Goal: Task Accomplishment & Management: Use online tool/utility

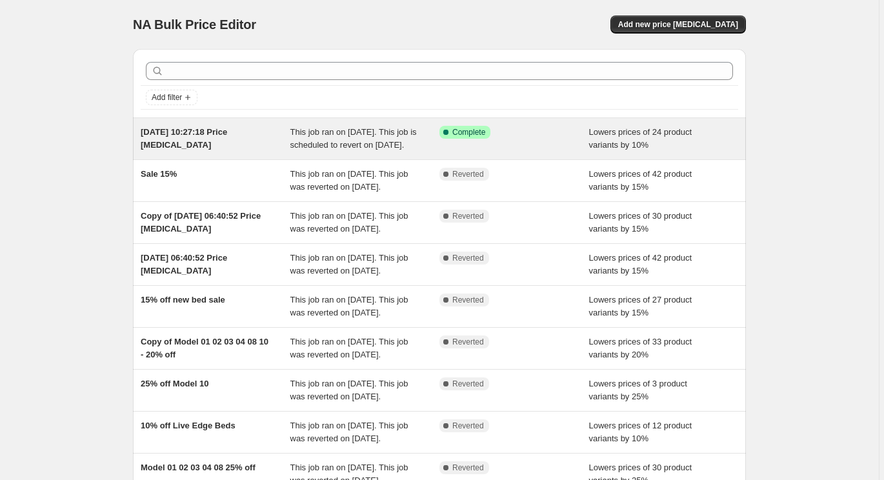
click at [299, 152] on div "This job ran on [DATE]. This job is scheduled to revert on [DATE]." at bounding box center [365, 139] width 150 height 26
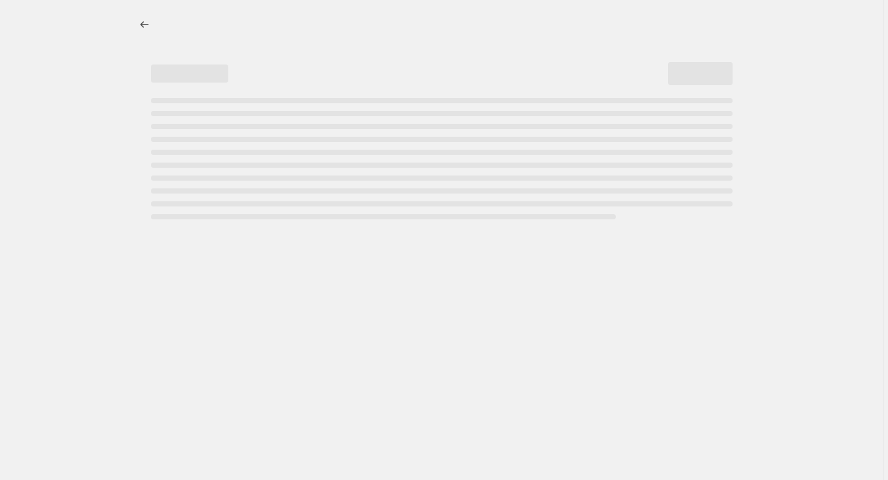
select select "percentage"
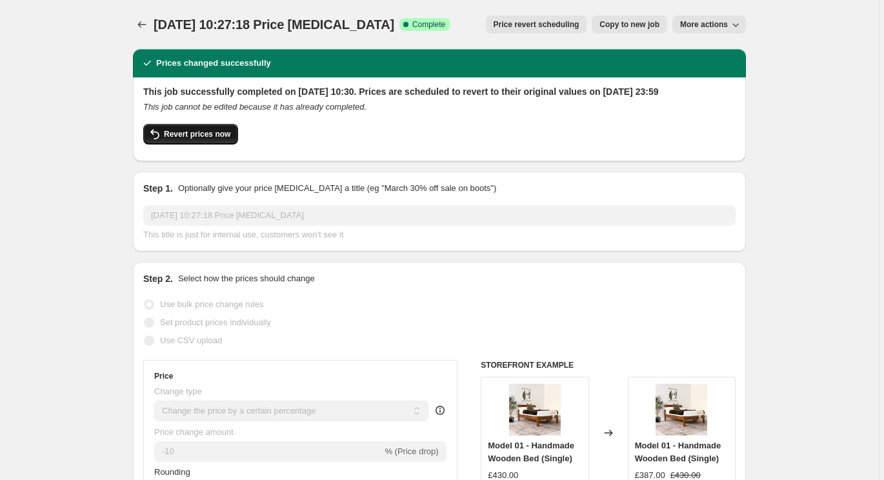
click at [209, 139] on span "Revert prices now" at bounding box center [197, 134] width 66 height 10
checkbox input "false"
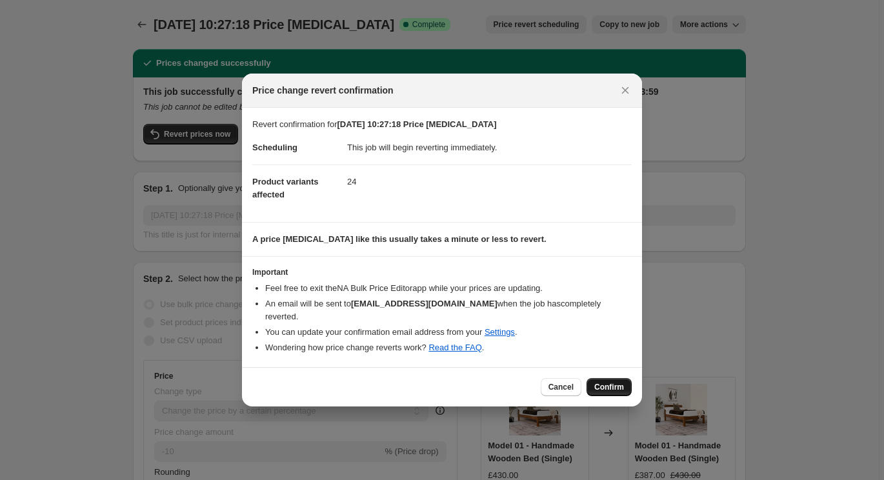
click at [601, 383] on span "Confirm" at bounding box center [609, 387] width 30 height 10
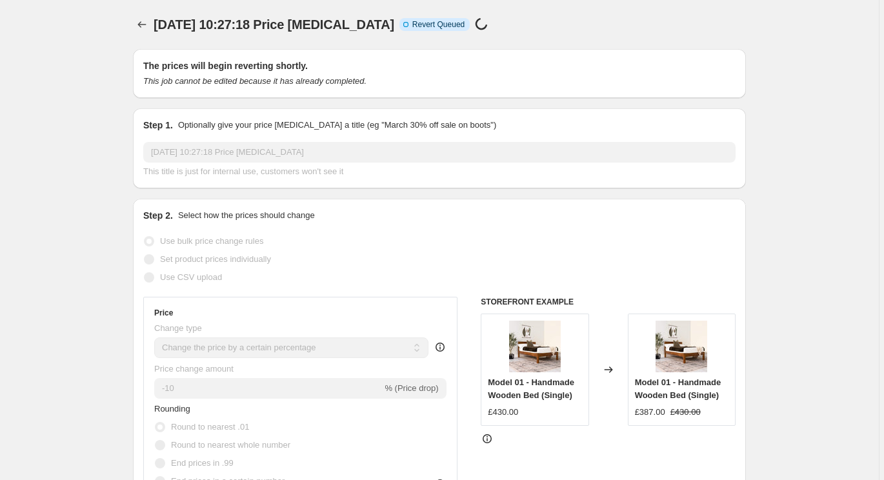
select select "percentage"
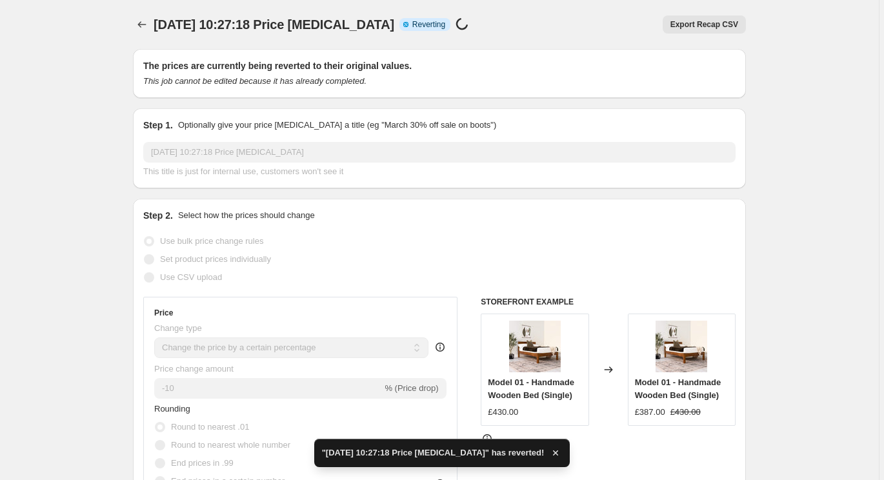
checkbox input "true"
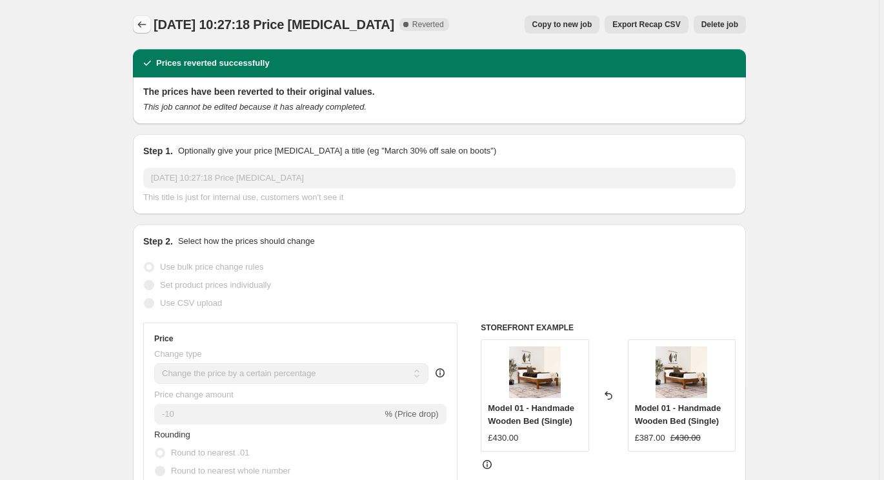
click at [139, 25] on icon "Price change jobs" at bounding box center [141, 24] width 13 height 13
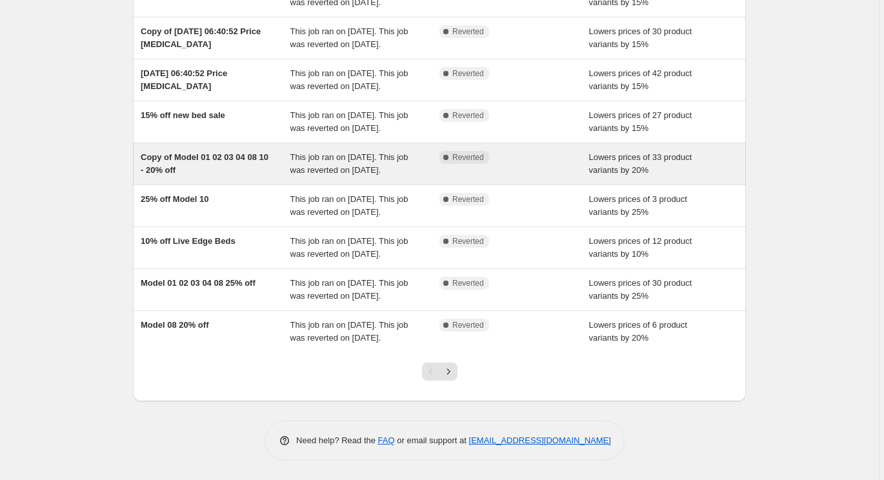
scroll to position [259, 0]
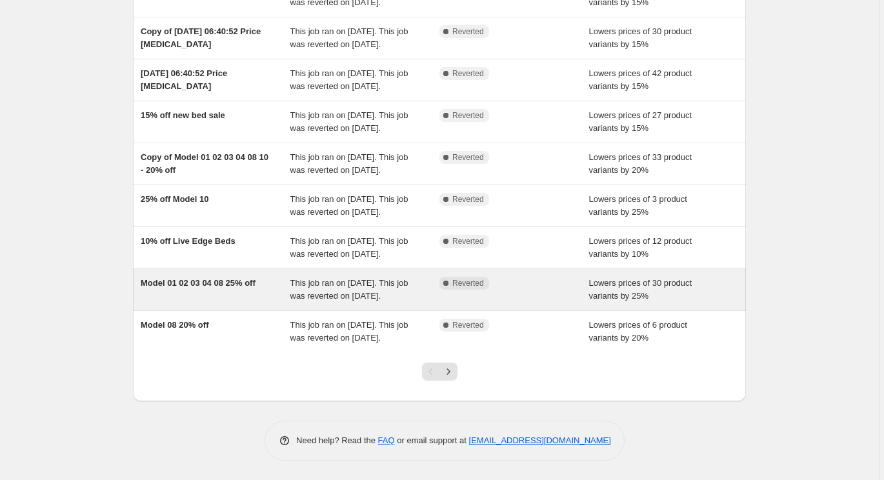
click at [195, 303] on div "Model 01 02 03 04 08 25% off" at bounding box center [216, 290] width 150 height 26
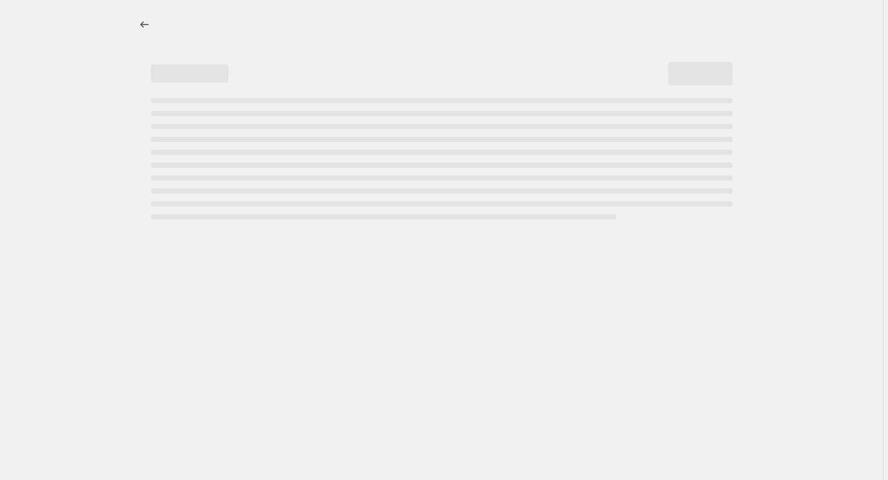
select select "percentage"
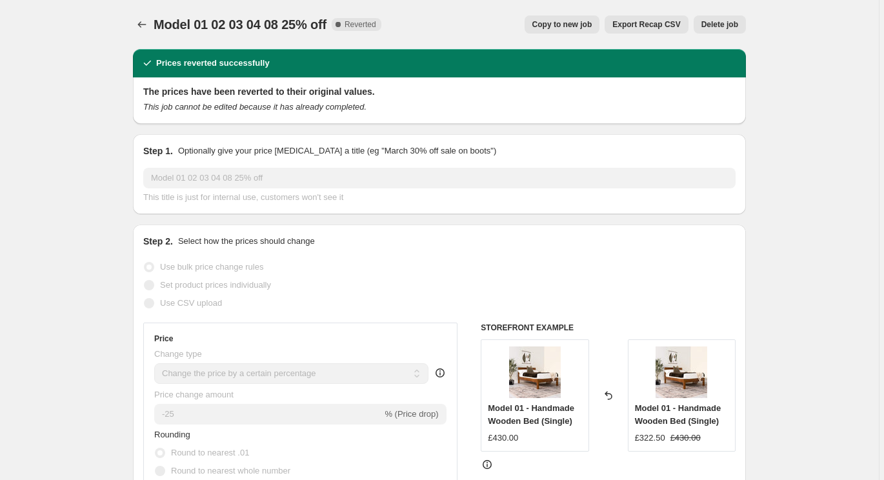
click at [574, 30] on button "Copy to new job" at bounding box center [562, 24] width 75 height 18
select select "percentage"
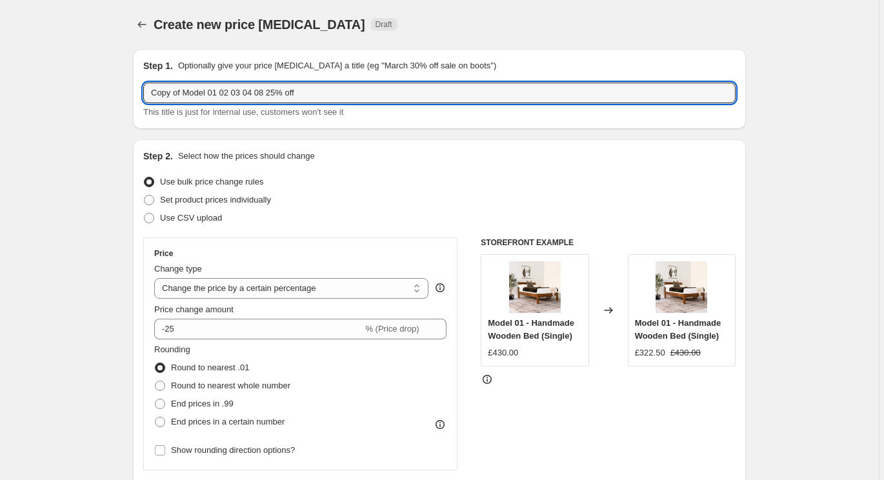
drag, startPoint x: 186, startPoint y: 95, endPoint x: 102, endPoint y: 95, distance: 83.9
drag, startPoint x: 281, startPoint y: 92, endPoint x: 442, endPoint y: 92, distance: 161.3
click at [442, 92] on input "15% off - Model 01 02 03 04 08 25% off" at bounding box center [439, 93] width 592 height 21
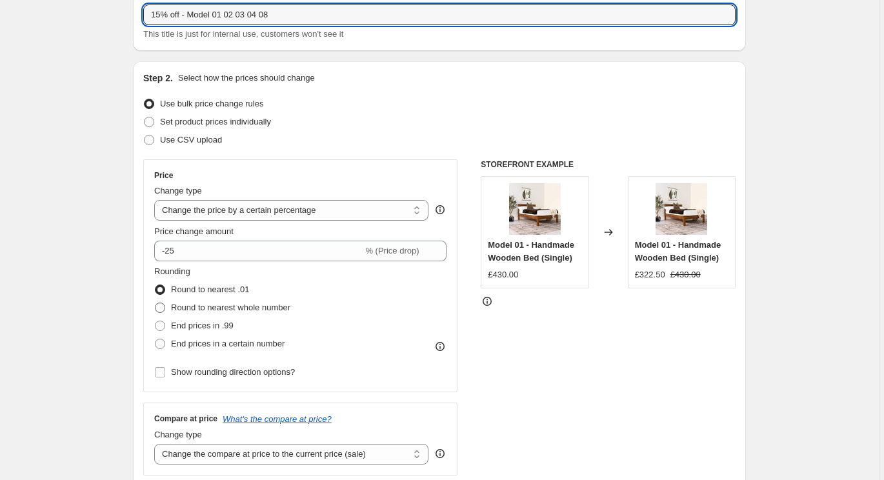
scroll to position [132, 0]
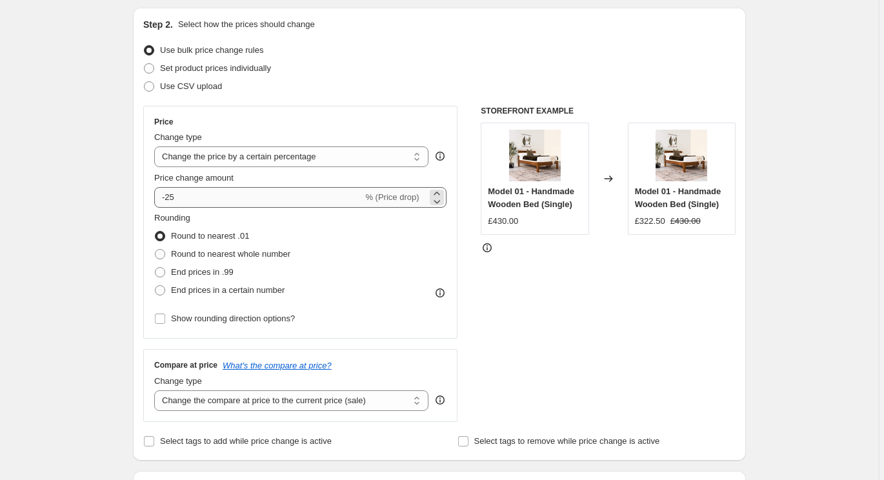
type input "15% off - Model 01 02 03 04 08"
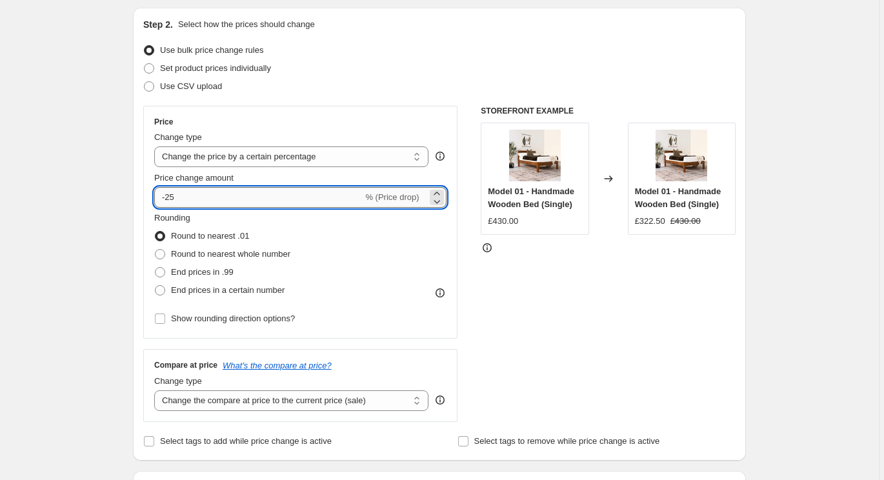
click at [183, 193] on input "-25" at bounding box center [258, 197] width 208 height 21
type input "-15"
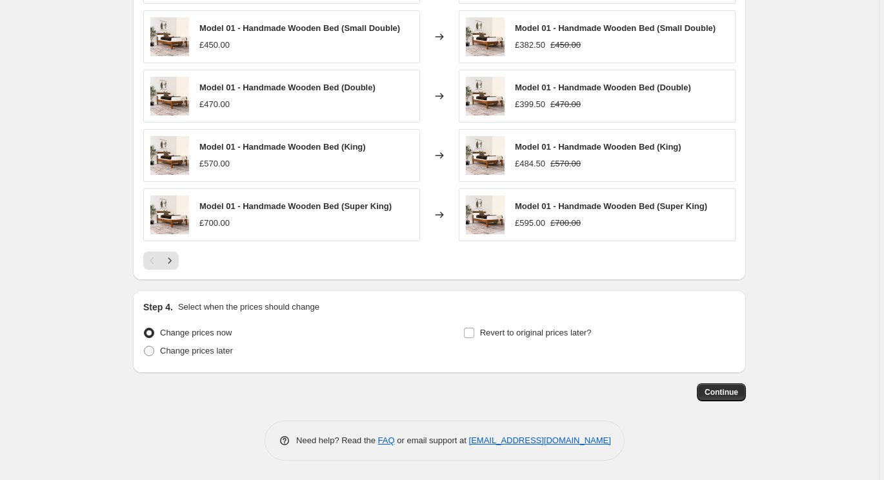
scroll to position [1076, 0]
click at [734, 390] on span "Continue" at bounding box center [722, 392] width 34 height 10
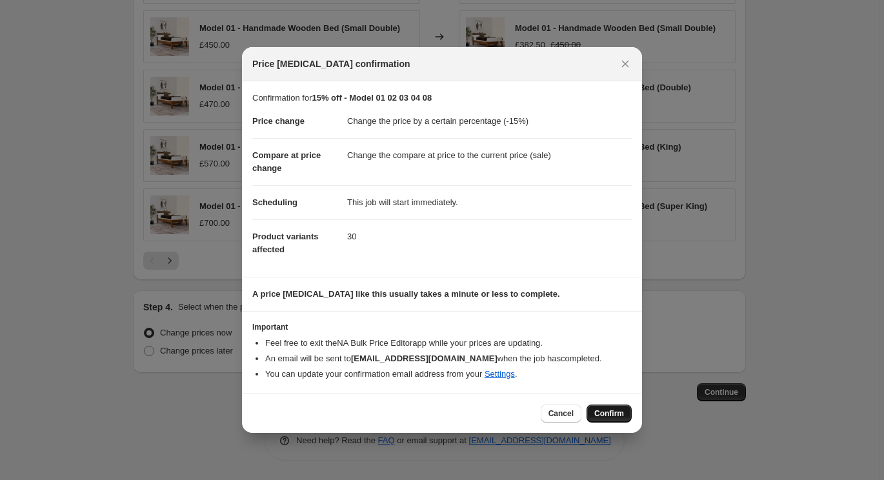
click at [610, 416] on span "Confirm" at bounding box center [609, 413] width 30 height 10
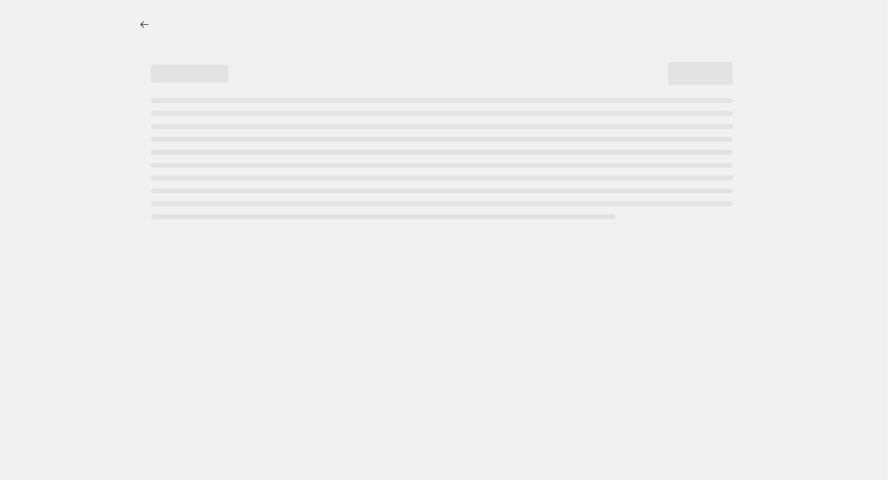
select select "percentage"
